Goal: Use online tool/utility: Utilize a website feature to perform a specific function

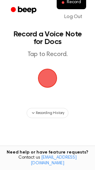
click at [47, 75] on span "button" at bounding box center [47, 78] width 21 height 21
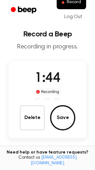
click at [67, 120] on button "Save" at bounding box center [62, 117] width 25 height 25
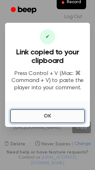
click at [67, 117] on button "OK" at bounding box center [47, 116] width 75 height 14
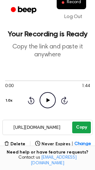
click at [85, 126] on button "Copy" at bounding box center [81, 127] width 19 height 12
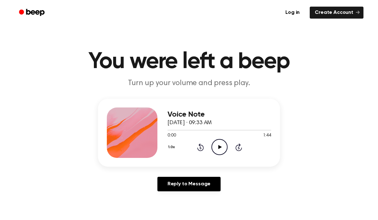
click at [221, 147] on icon "Play Audio" at bounding box center [219, 147] width 16 height 16
